Goal: Task Accomplishment & Management: Use online tool/utility

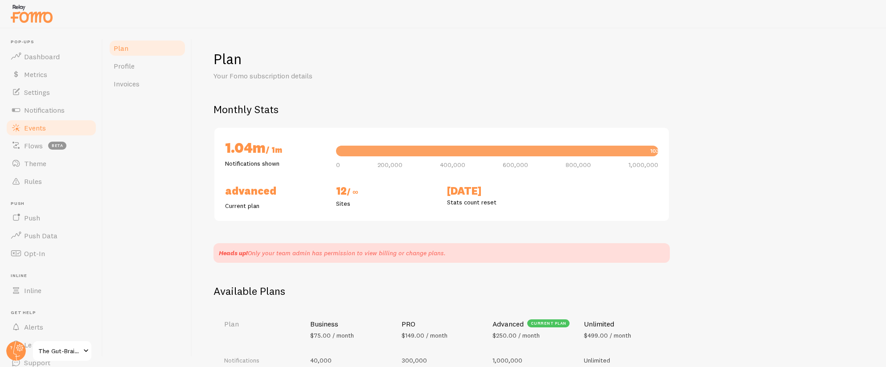
click at [44, 127] on span "Events" at bounding box center [35, 127] width 22 height 9
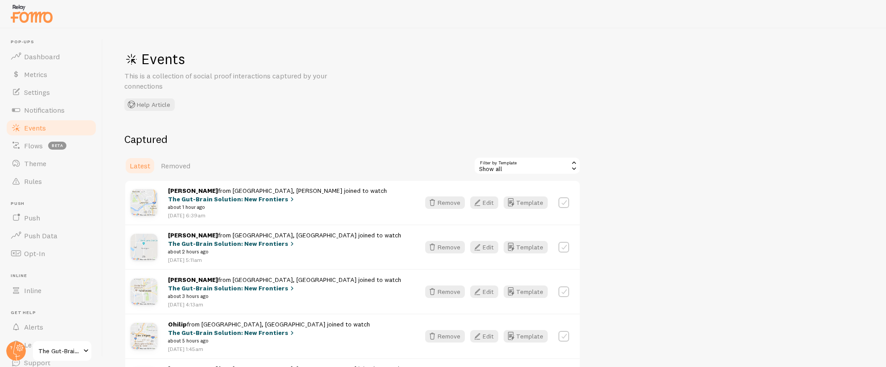
click at [61, 350] on span "The Gut-Brain Solution: New Frontiers" at bounding box center [59, 351] width 42 height 11
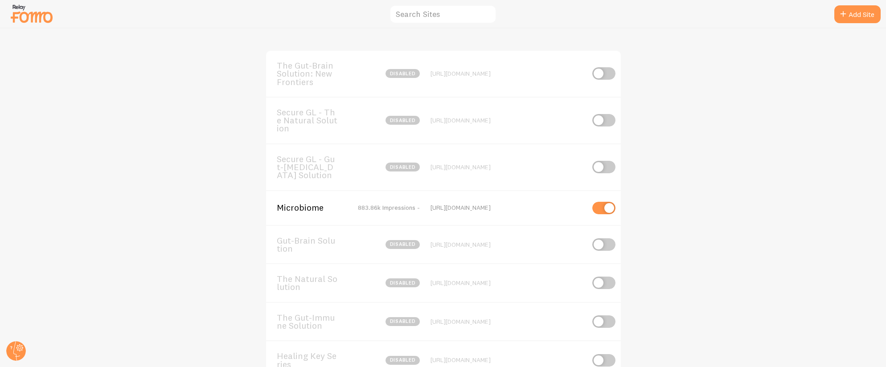
click at [304, 206] on span "Microbiome" at bounding box center [313, 208] width 72 height 8
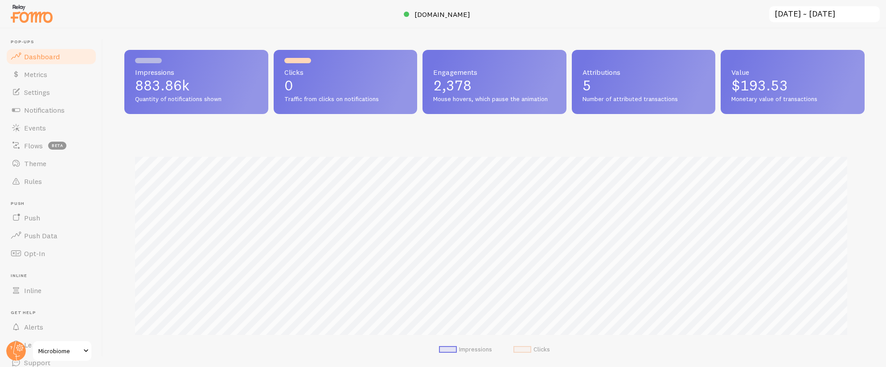
scroll to position [234, 733]
click at [48, 128] on link "Events" at bounding box center [51, 128] width 92 height 18
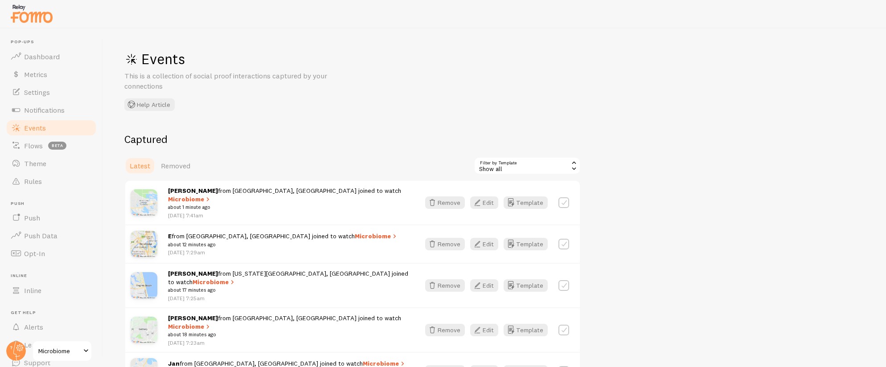
click at [516, 172] on div "Show all" at bounding box center [527, 166] width 107 height 18
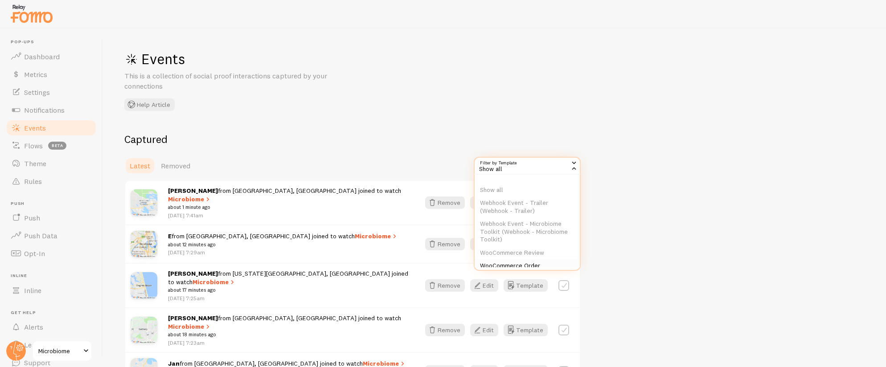
click at [526, 265] on li "WooCommerce Order" at bounding box center [526, 265] width 105 height 13
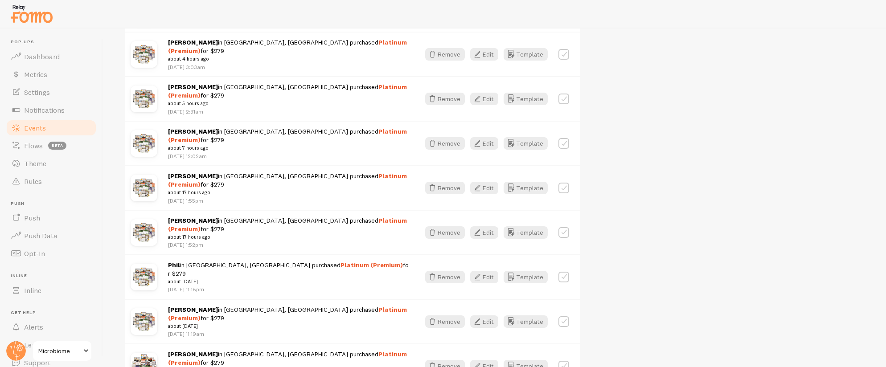
scroll to position [238, 0]
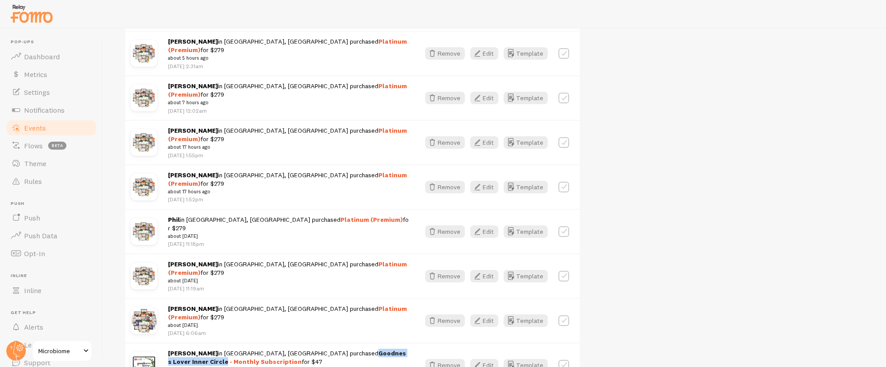
drag, startPoint x: 359, startPoint y: 297, endPoint x: 279, endPoint y: 297, distance: 79.7
click at [279, 349] on strong "Goodness Lover Inner Circle - Monthly Subscription" at bounding box center [287, 357] width 238 height 16
copy strong "Goodness Lover Inner Circle"
click at [50, 96] on link "Settings" at bounding box center [51, 92] width 92 height 18
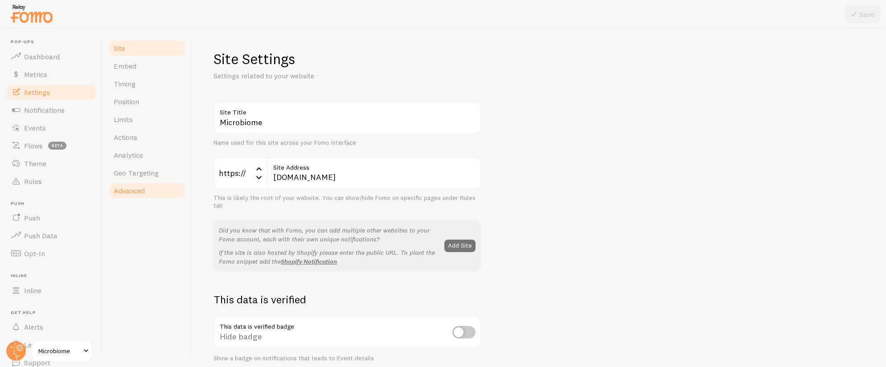
click at [144, 192] on span "Advanced" at bounding box center [129, 190] width 31 height 9
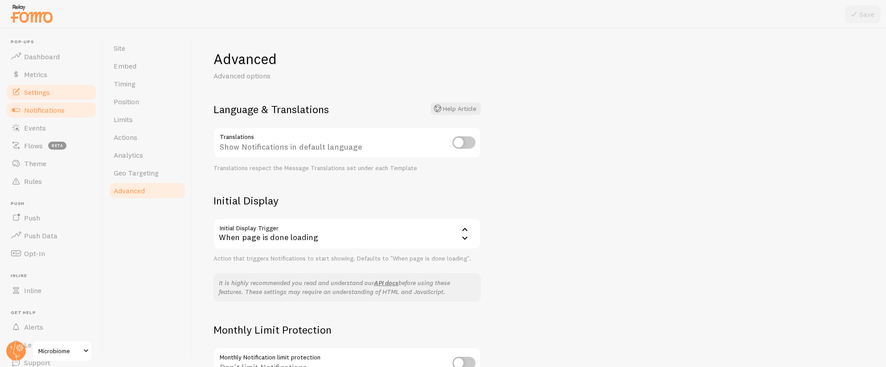
click at [47, 110] on span "Notifications" at bounding box center [44, 110] width 41 height 9
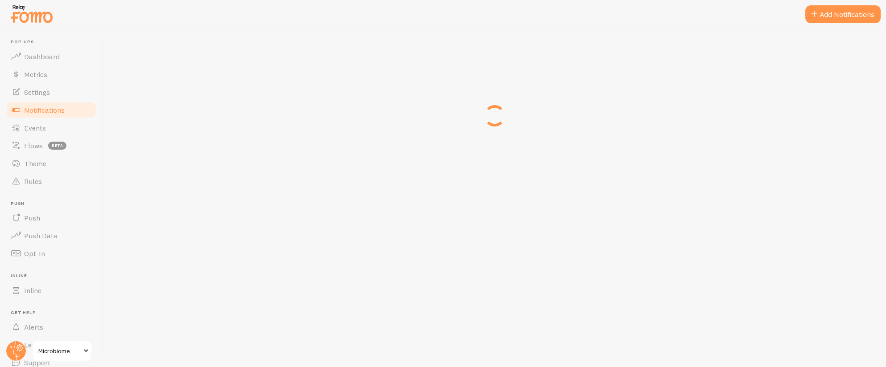
scroll to position [278, 0]
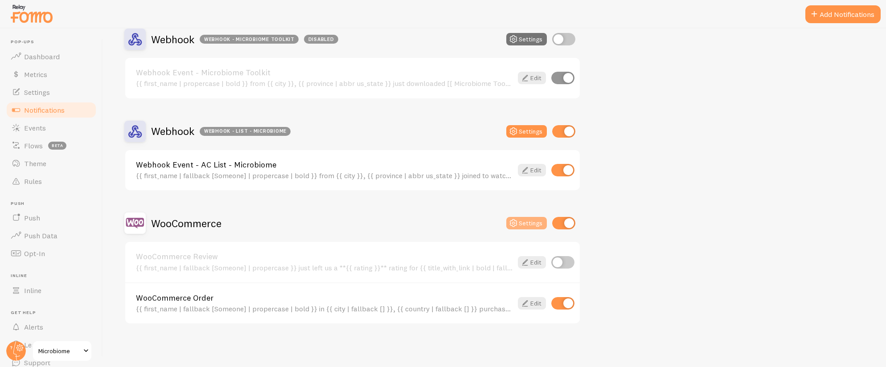
click at [527, 225] on button "Settings" at bounding box center [526, 223] width 41 height 12
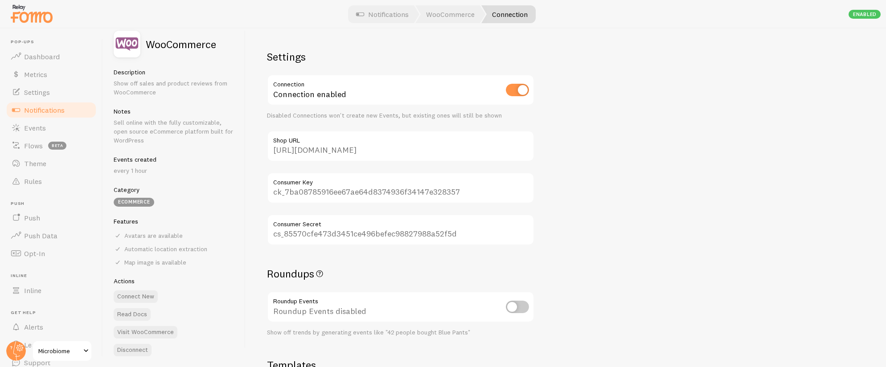
scroll to position [13, 0]
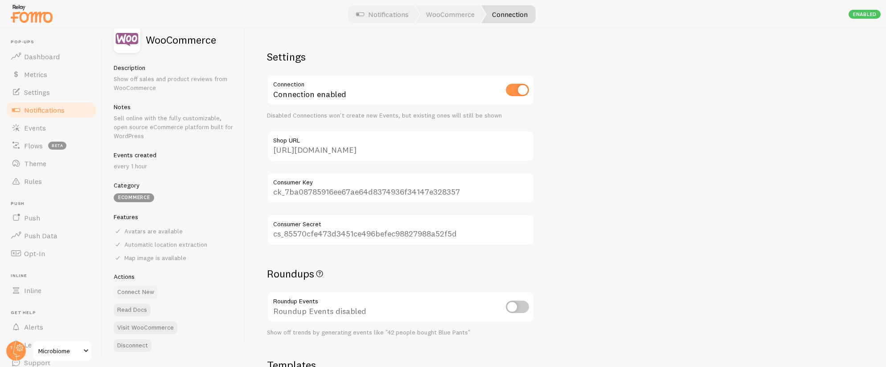
click at [143, 292] on button "Connect New" at bounding box center [136, 292] width 44 height 12
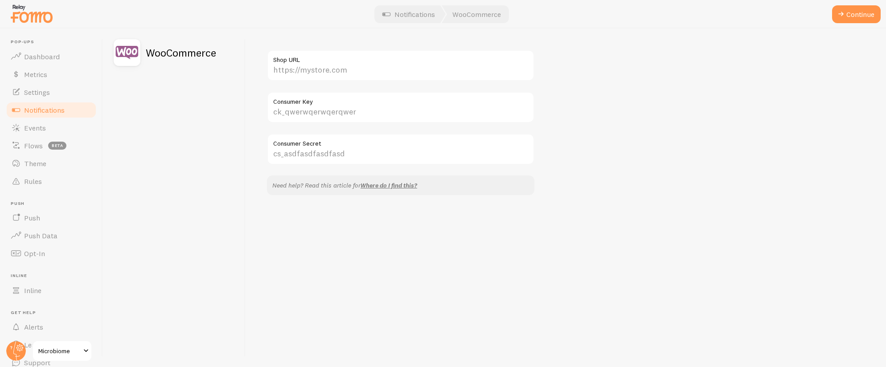
click at [47, 103] on link "Notifications" at bounding box center [51, 110] width 92 height 18
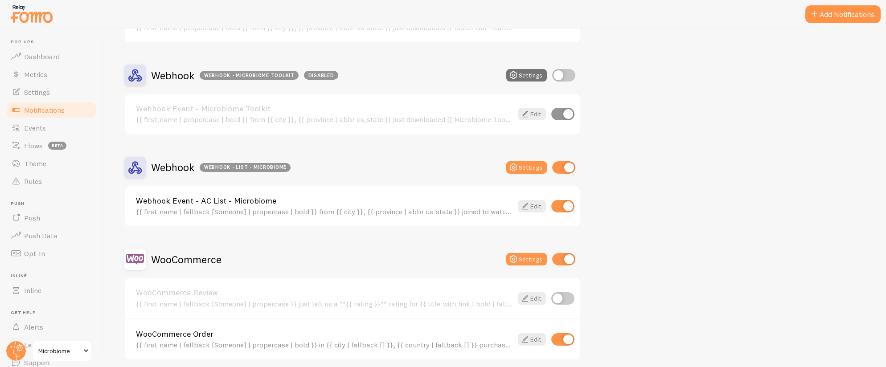
scroll to position [278, 0]
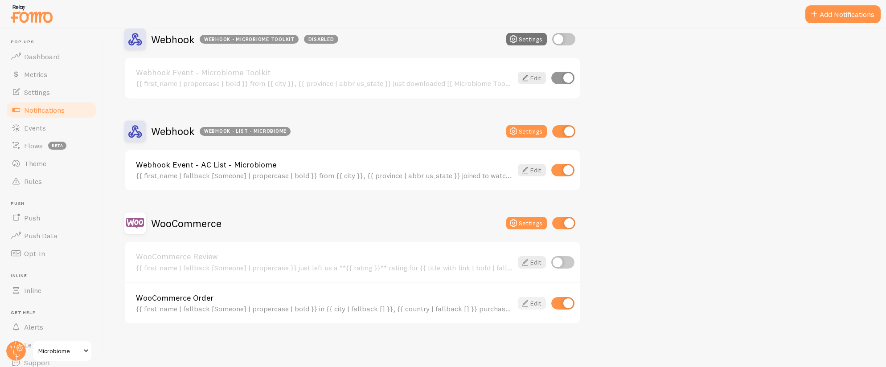
click at [532, 305] on link "Edit" at bounding box center [532, 303] width 28 height 12
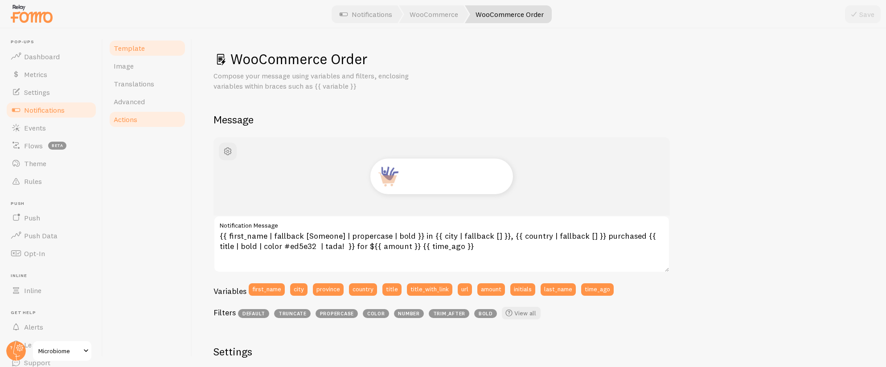
click at [142, 122] on link "Actions" at bounding box center [147, 119] width 78 height 18
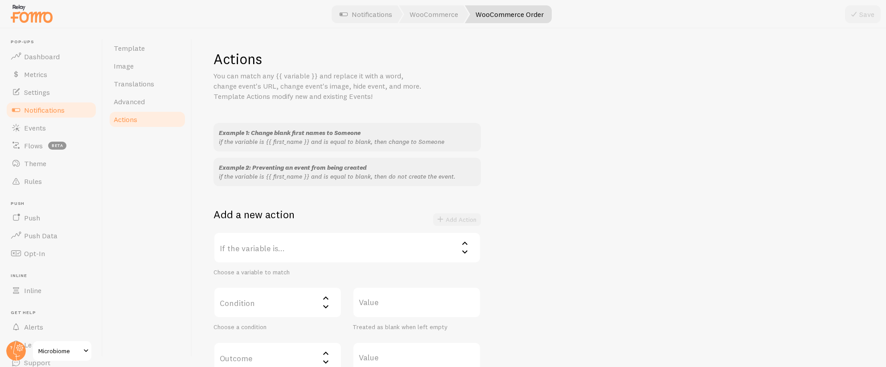
click at [302, 249] on label "If the variable is..." at bounding box center [346, 247] width 267 height 31
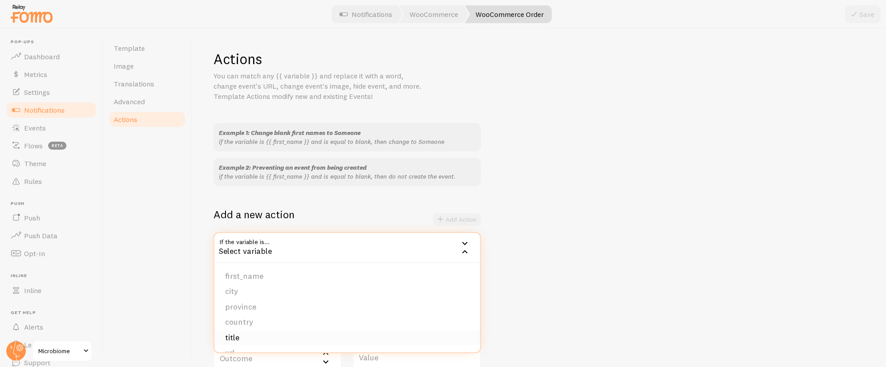
click at [254, 335] on li "title" at bounding box center [346, 338] width 265 height 16
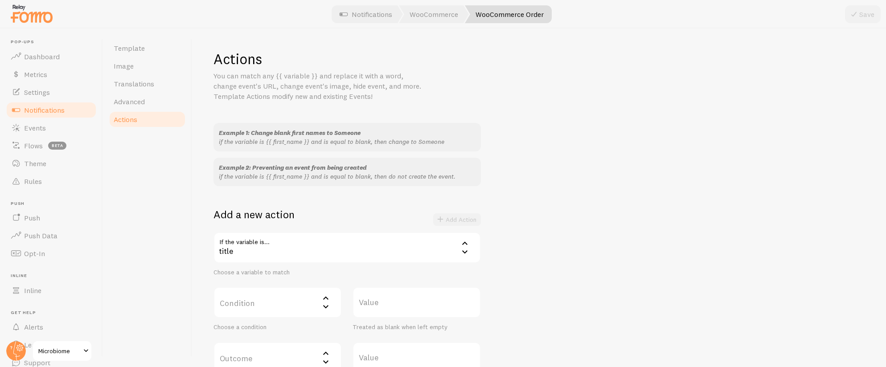
click at [268, 299] on label "Condition" at bounding box center [277, 302] width 128 height 31
click at [277, 357] on li "contains" at bounding box center [277, 362] width 127 height 16
click at [376, 310] on label "Value" at bounding box center [416, 302] width 128 height 31
click at [376, 310] on input "Value" at bounding box center [416, 302] width 128 height 31
paste input "Goodness Lover Inner Circle"
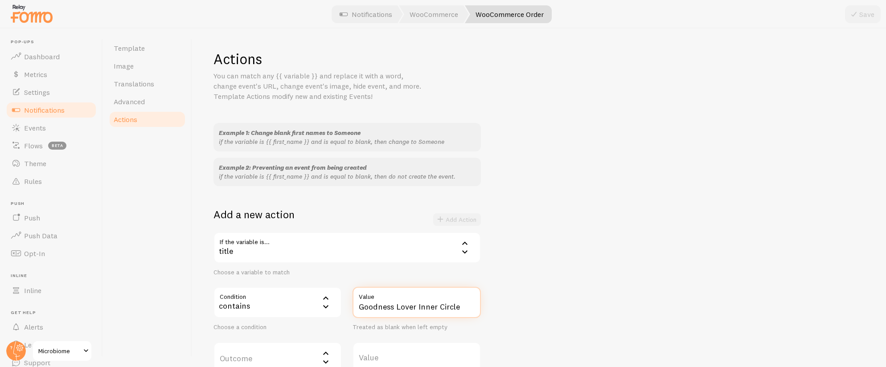
type input "Goodness Lover Inner Circle"
click at [562, 315] on div "Example 1: Change blank first names to Someone if the variable is {{ first_name…" at bounding box center [538, 254] width 651 height 263
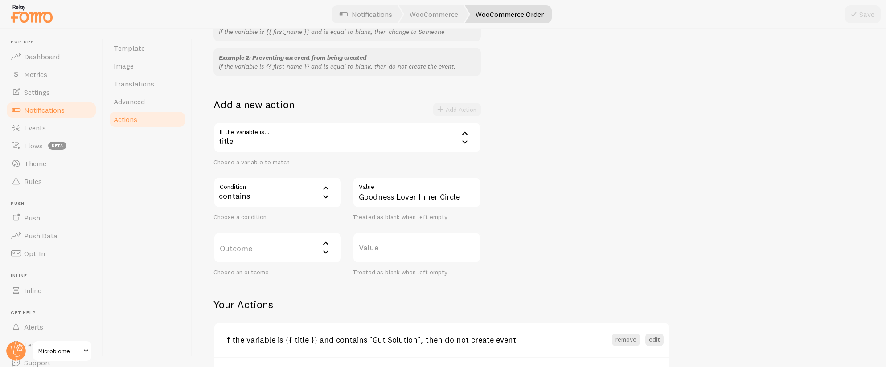
scroll to position [188, 0]
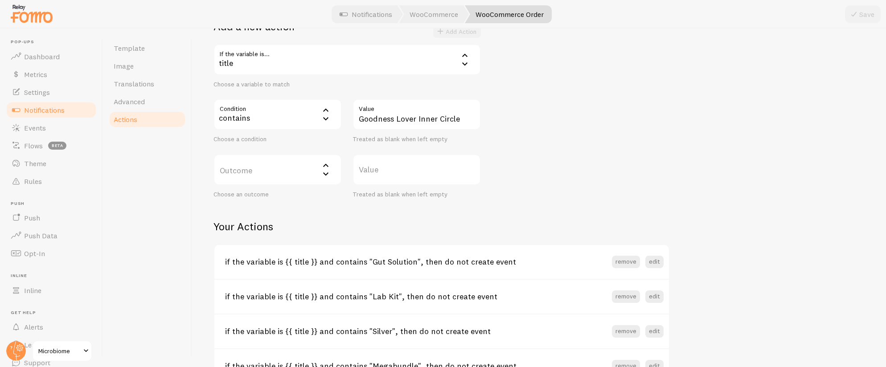
click at [297, 171] on label "Outcome" at bounding box center [277, 169] width 128 height 31
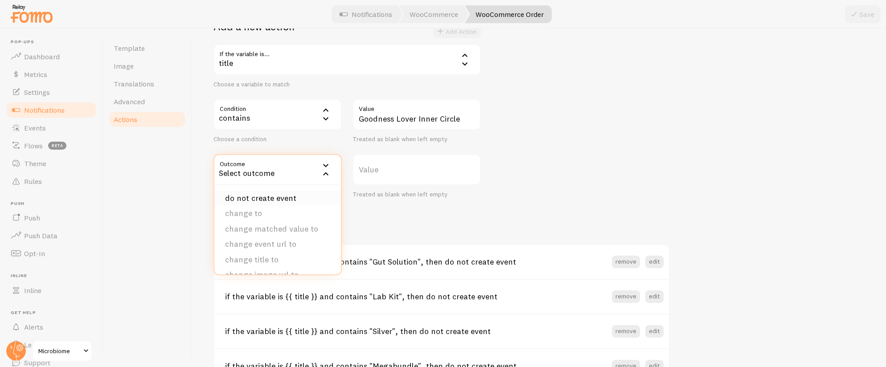
click at [290, 196] on li "do not create event" at bounding box center [277, 199] width 127 height 16
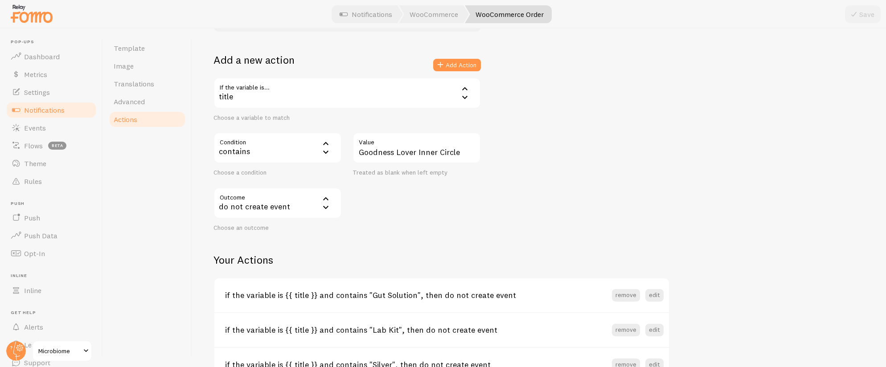
scroll to position [105, 0]
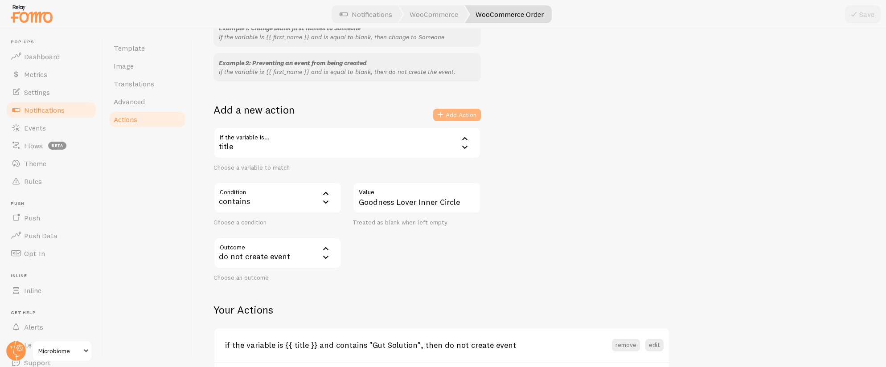
click at [456, 109] on button "Add Action" at bounding box center [457, 115] width 48 height 12
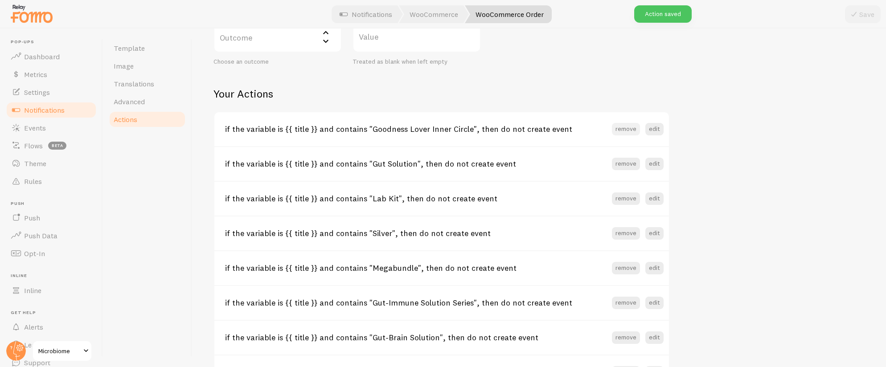
scroll to position [231, 0]
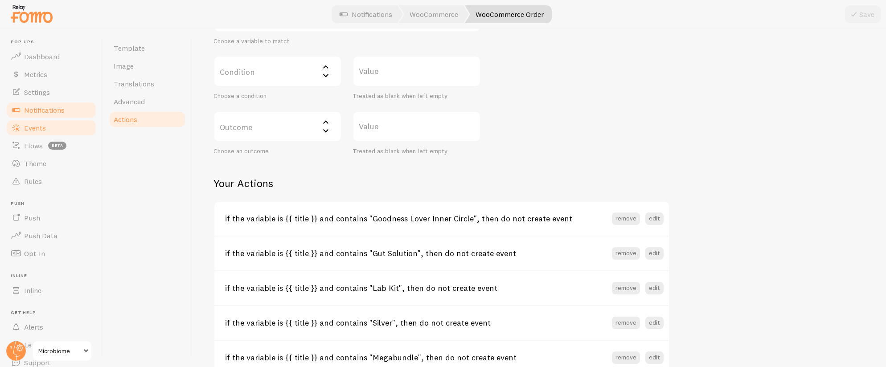
click at [36, 120] on link "Events" at bounding box center [51, 128] width 92 height 18
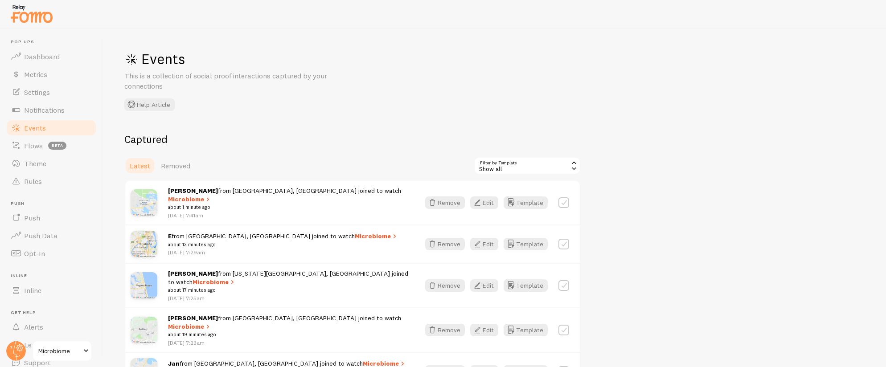
click at [519, 162] on div "Show all" at bounding box center [527, 166] width 107 height 18
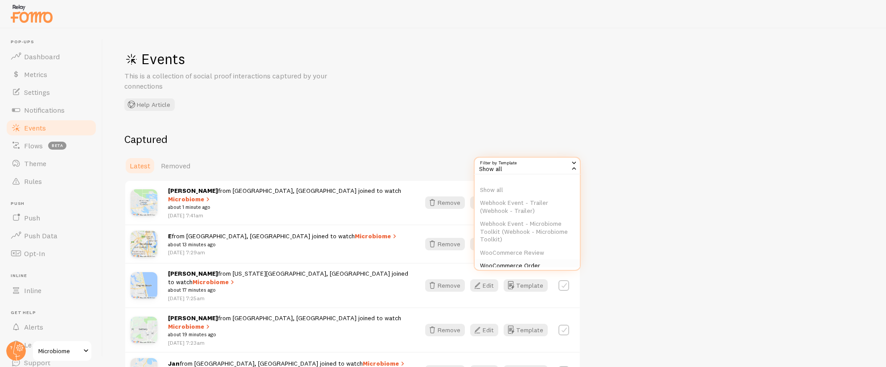
click at [513, 265] on li "WooCommerce Order" at bounding box center [526, 265] width 105 height 13
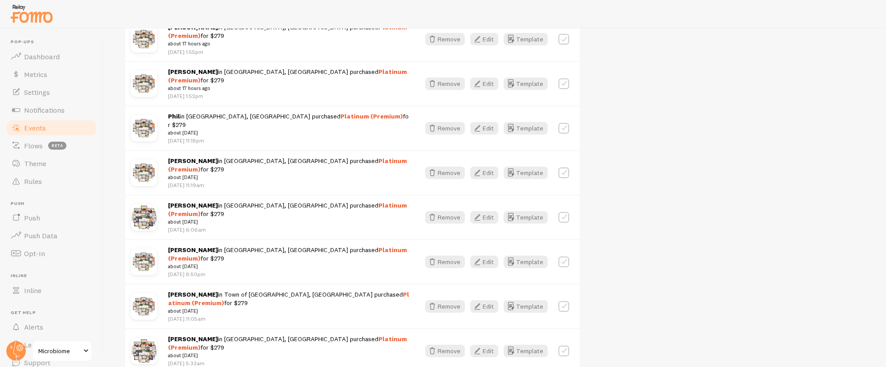
scroll to position [469, 0]
